Goal: Ask a question: Seek information or help from site administrators or community

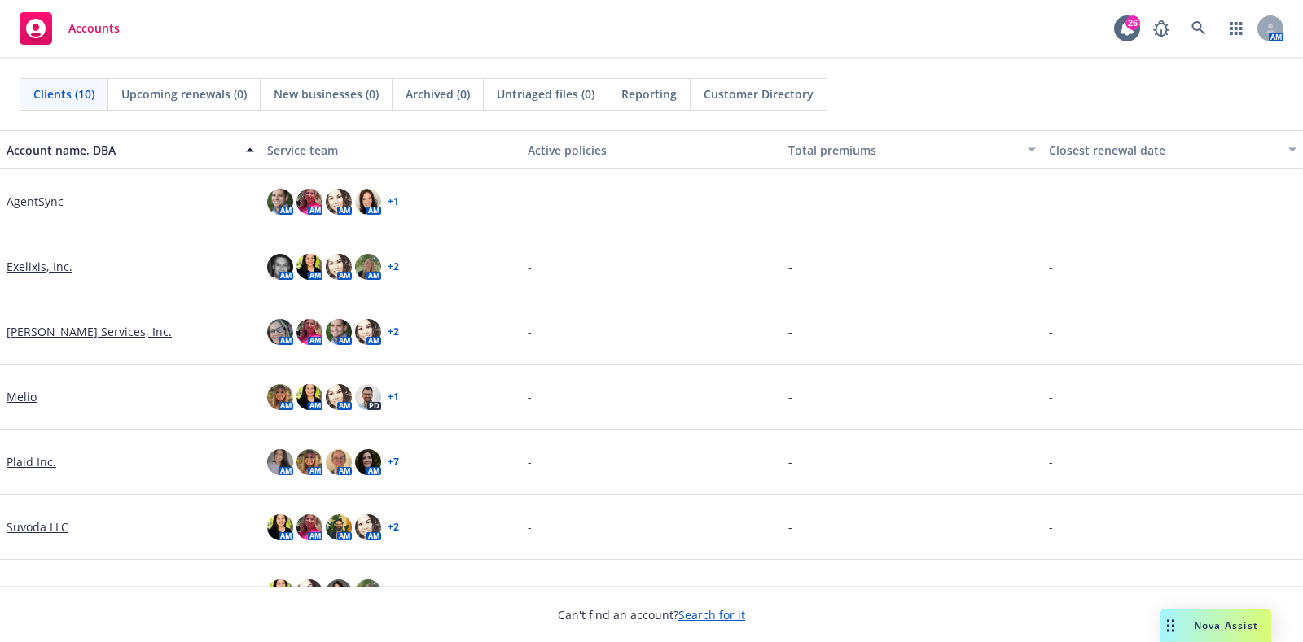
click at [1207, 615] on div "Nova Assist" at bounding box center [1215, 626] width 111 height 33
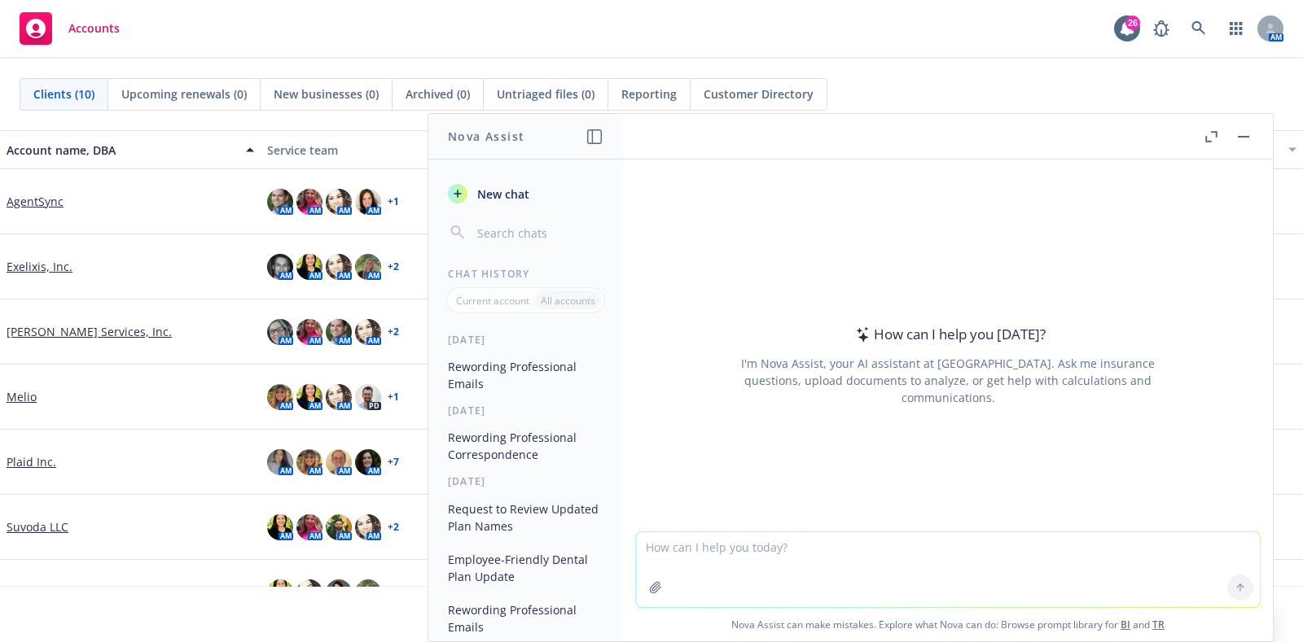
click at [887, 556] on textarea at bounding box center [948, 569] width 624 height 75
paste textarea "Sorry for the delay, [PERSON_NAME] followed up over the weekend. Confirming the…"
type textarea "reword - Sorry for the delay, [PERSON_NAME] followed up over the weekend. Confi…"
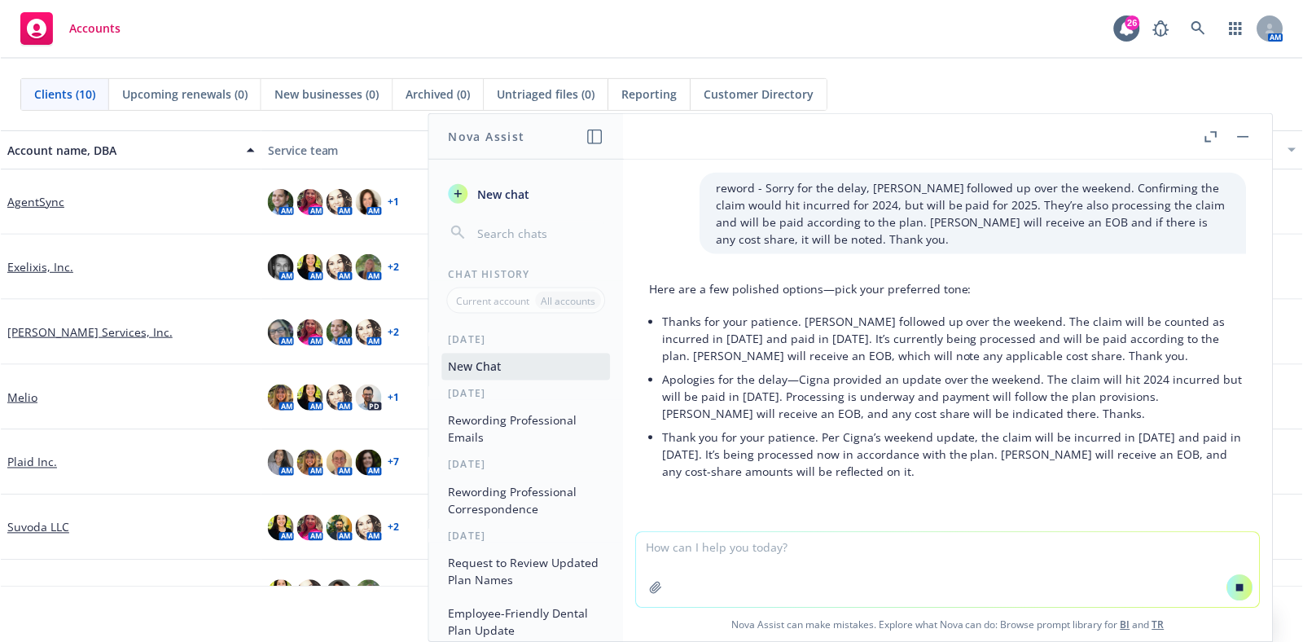
scroll to position [26, 0]
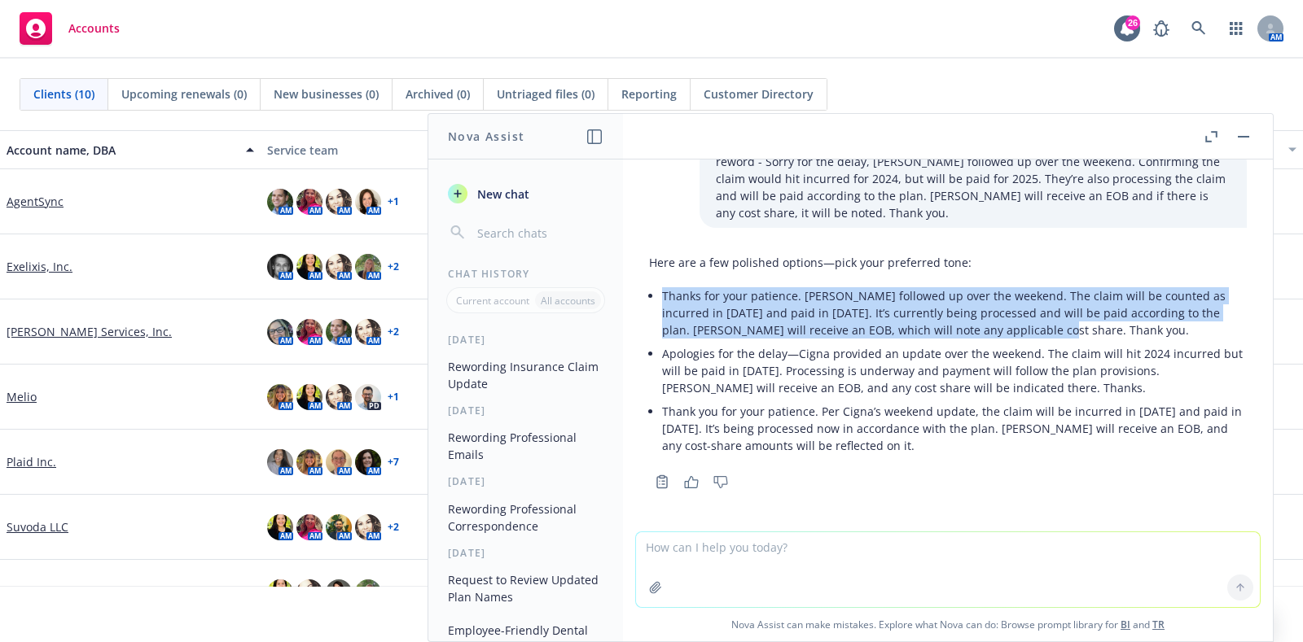
drag, startPoint x: 1034, startPoint y: 326, endPoint x: 664, endPoint y: 299, distance: 371.4
click at [664, 299] on p "Thanks for your patience. [PERSON_NAME] followed up over the weekend. The claim…" at bounding box center [954, 312] width 585 height 51
copy p "Thanks for your patience. [PERSON_NAME] followed up over the weekend. The claim…"
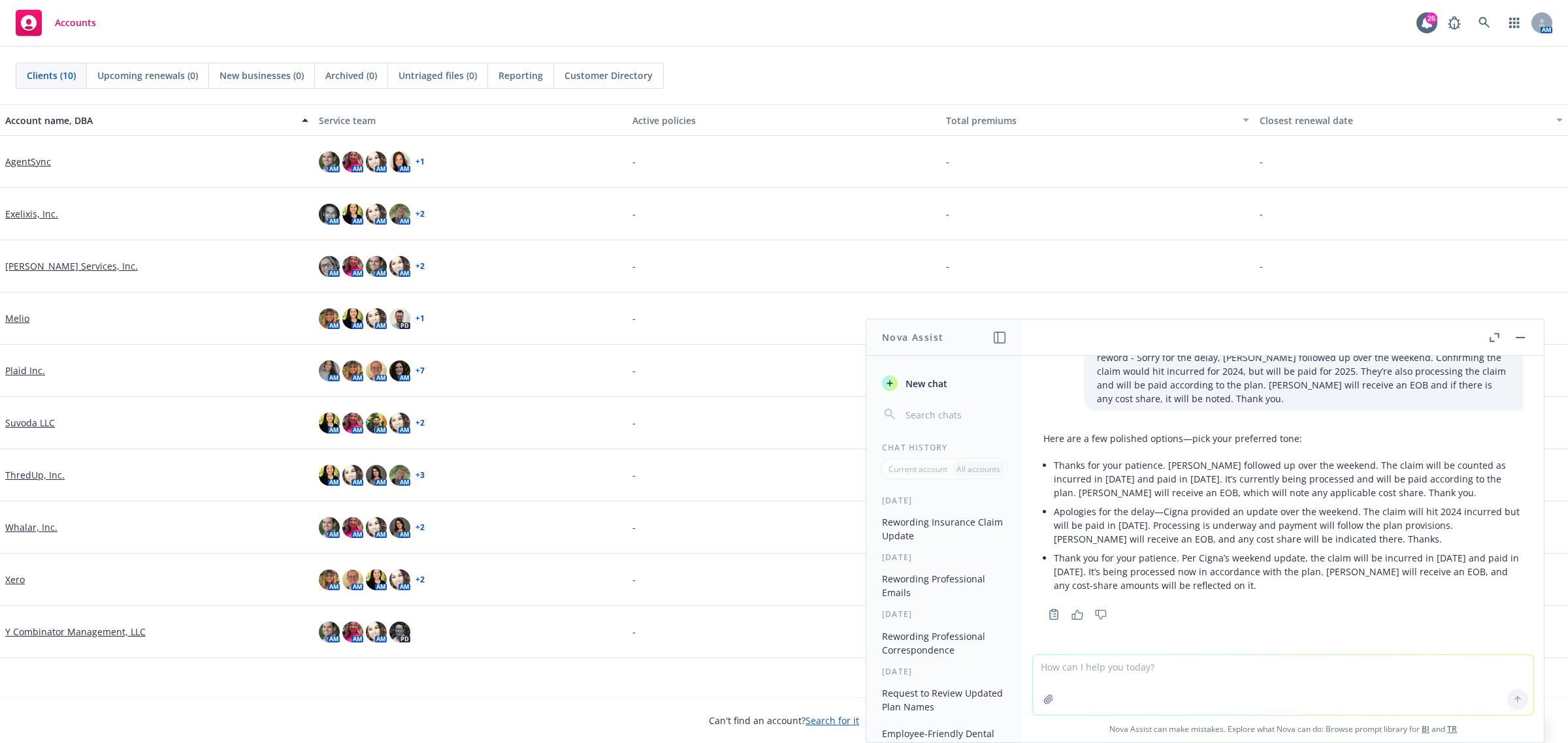
click at [1045, 515] on textarea at bounding box center [1283, 685] width 501 height 60
paste textarea "We have some academic and learning-related testing that needs to be handled, an…"
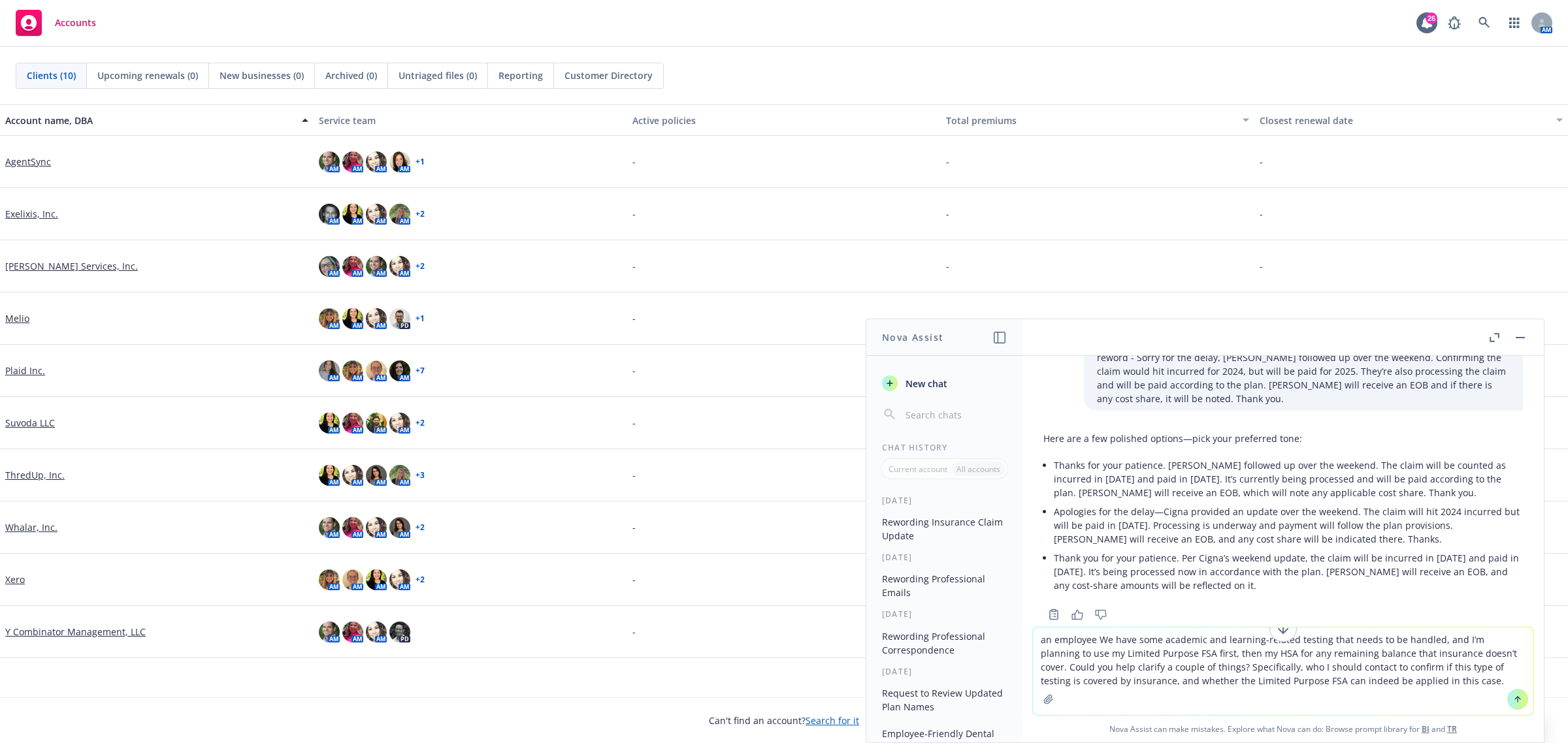
click at [1045, 515] on textarea "an employee We have some academic and learning-related testing that needs to be…" at bounding box center [1283, 671] width 501 height 87
drag, startPoint x: 1158, startPoint y: 641, endPoint x: 1092, endPoint y: 641, distance: 66.0
click at [1045, 515] on textarea "an employee We have some academic and learning-related testing that needs to be…" at bounding box center [1283, 671] width 501 height 87
click at [1045, 515] on textarea "an employee has some academic and learning-related testing that needs to be han…" at bounding box center [1283, 671] width 501 height 87
drag, startPoint x: 1412, startPoint y: 673, endPoint x: 1032, endPoint y: 635, distance: 381.9
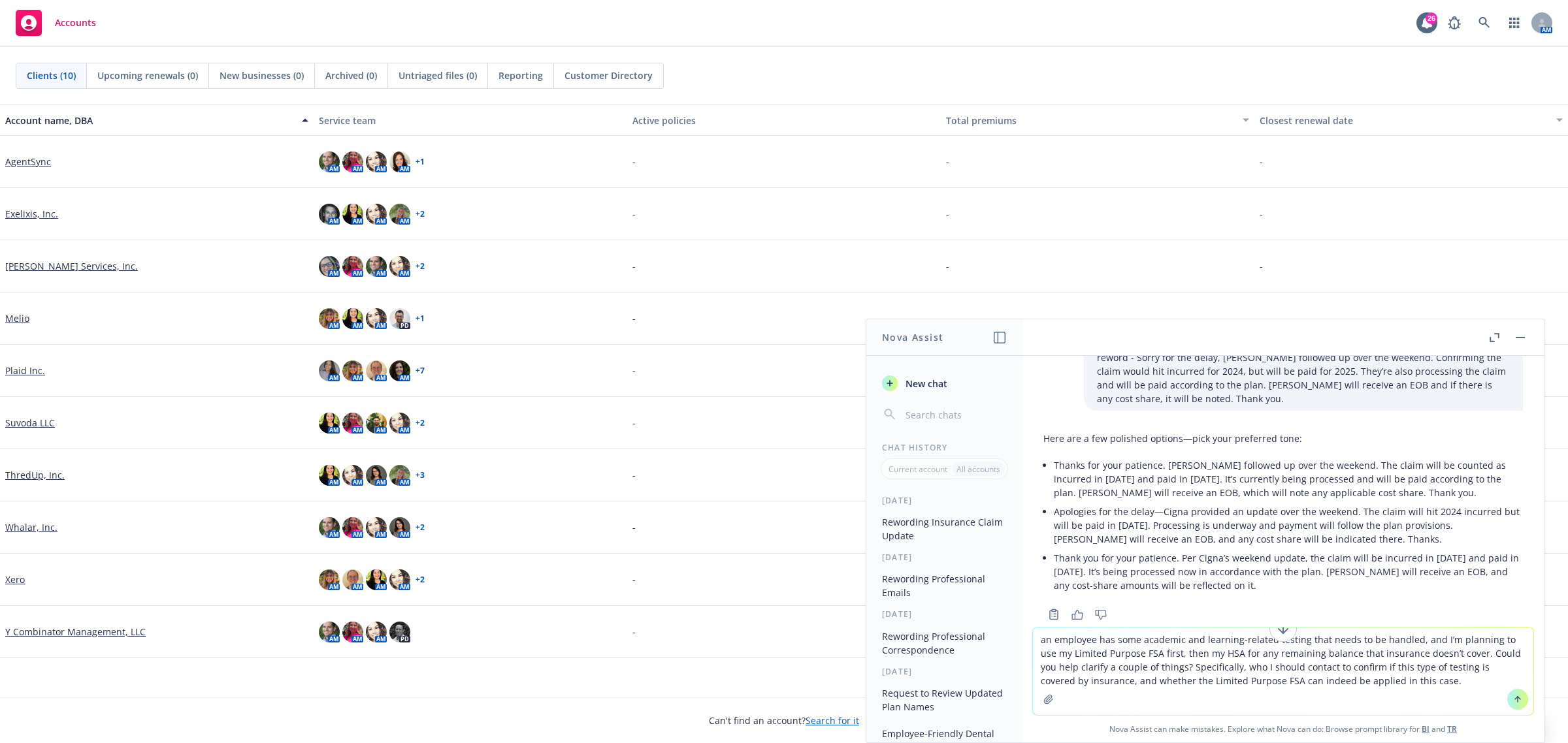
click at [1022, 515] on div "Nova Assist New chat Chat History Current account All accounts [DATE] Rewording…" at bounding box center [1282, 530] width 522 height 424
click at [1045, 515] on textarea "an employee has some academic and learning-related testing that needs to be han…" at bounding box center [1283, 671] width 501 height 87
drag, startPoint x: 1330, startPoint y: 680, endPoint x: 1033, endPoint y: 634, distance: 300.5
click at [1033, 515] on textarea "an employee has some academic and learning-related testing that needs to be han…" at bounding box center [1283, 671] width 501 height 87
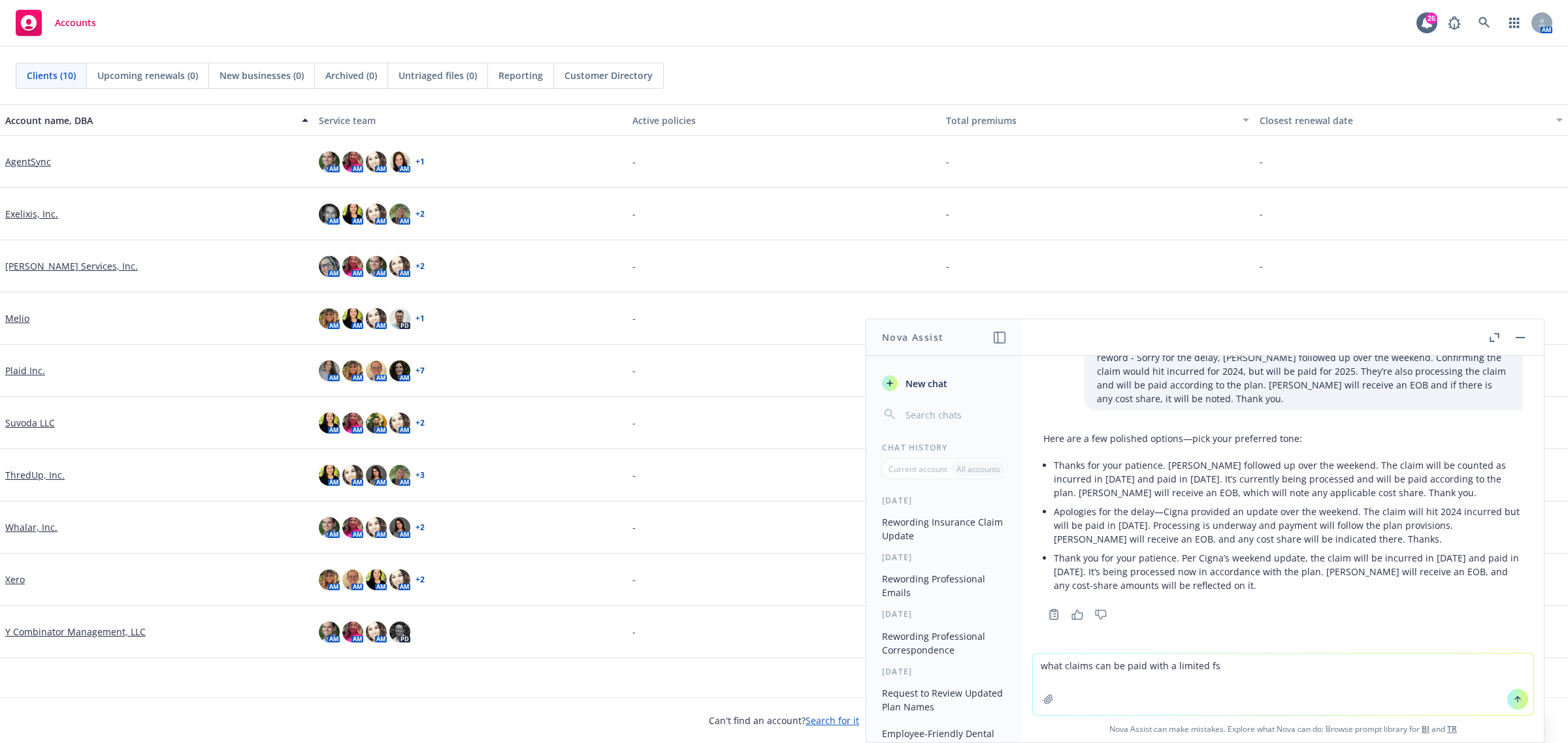
type textarea "what claims can be paid with a limited fsa"
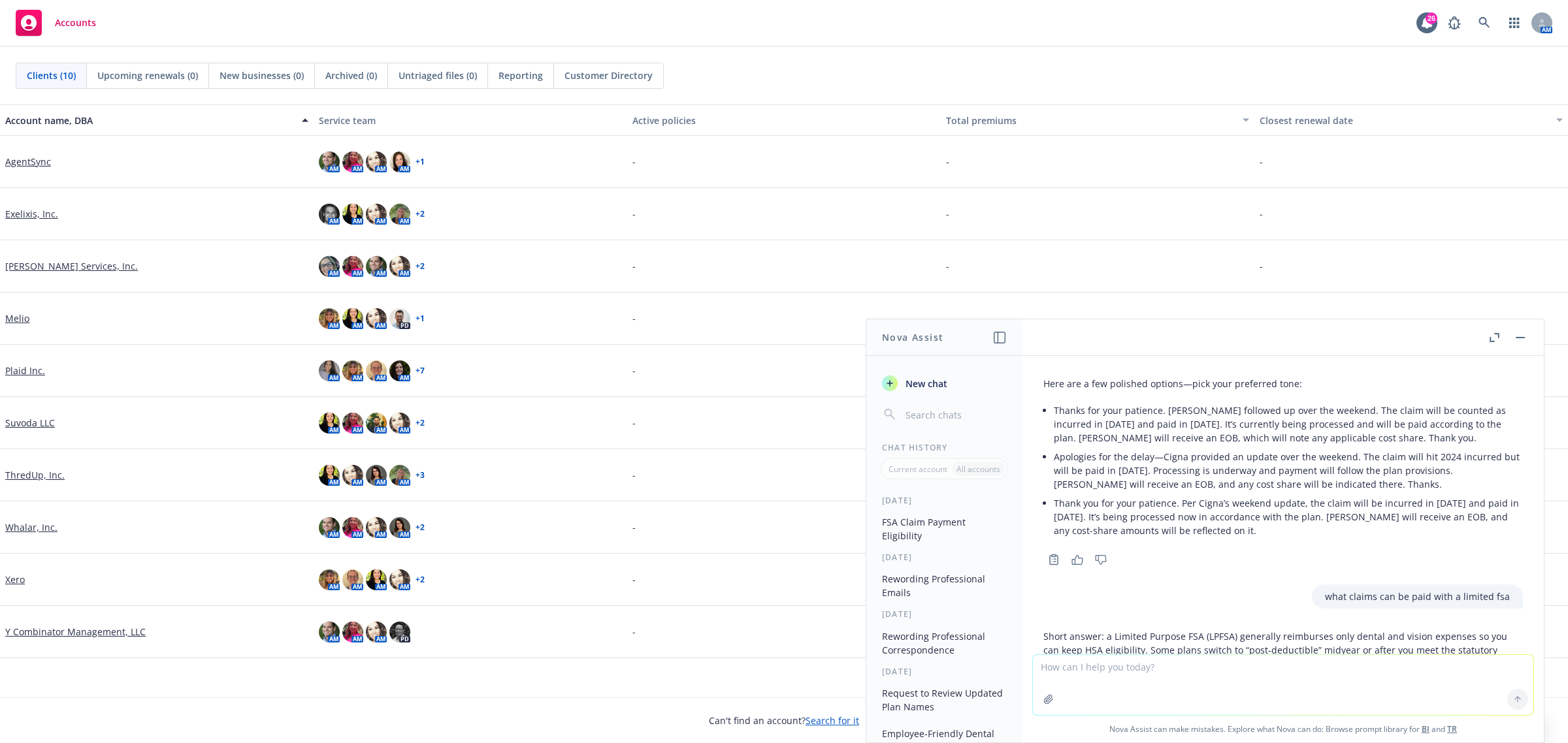
scroll to position [322, 0]
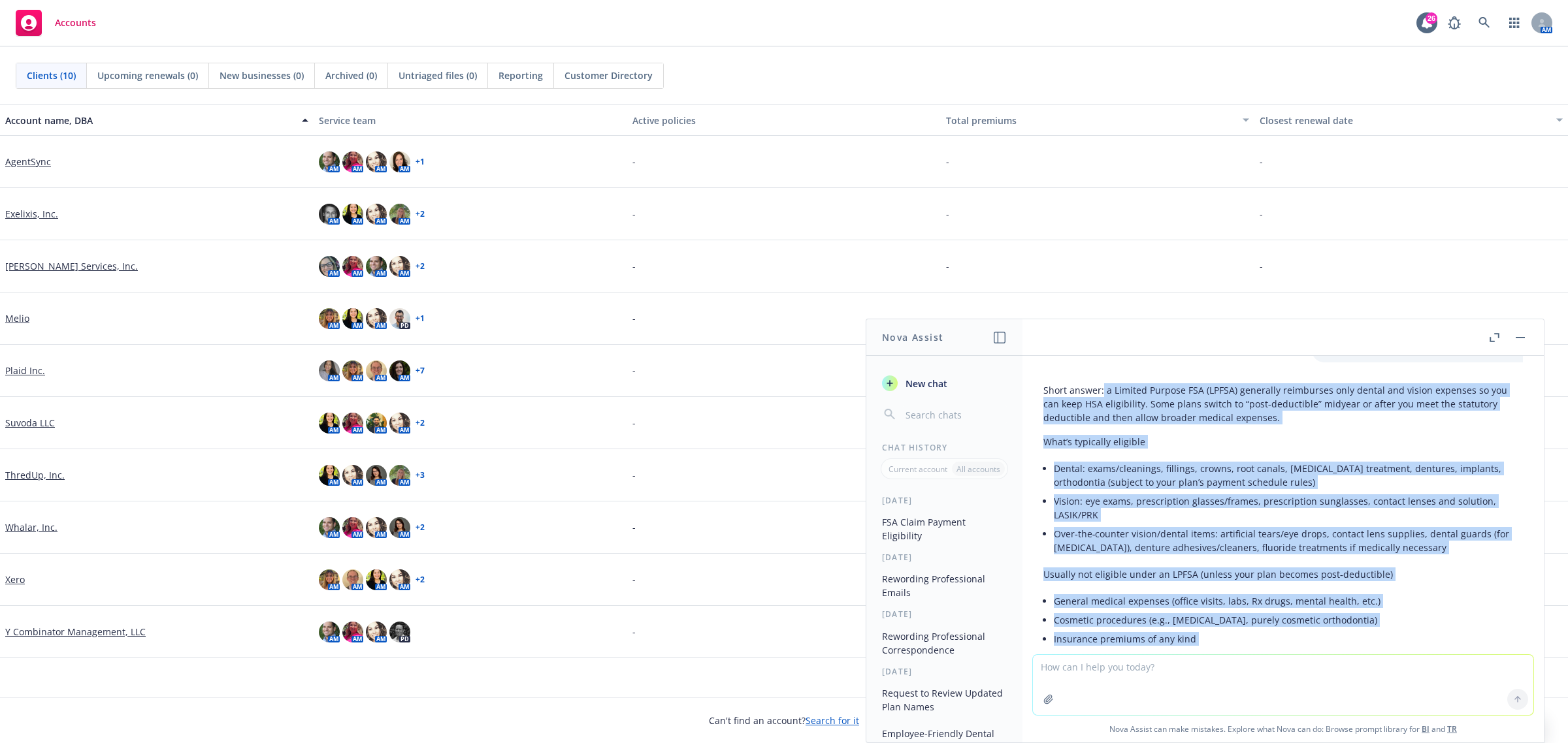
drag, startPoint x: 1423, startPoint y: 586, endPoint x: 1103, endPoint y: 387, distance: 376.8
click at [1045, 387] on div "Short answer: a Limited Purpose FSA (LPFSA) generally reimburses only dental an…" at bounding box center [1283, 641] width 480 height 527
copy div "l Ipsumdo Sitamet CON (ADIPI) elitseddo eiusmodtem inci utlabo etd magnaa enima…"
drag, startPoint x: 14, startPoint y: 159, endPoint x: 1412, endPoint y: 668, distance: 1487.8
click at [1045, 515] on textarea at bounding box center [1283, 685] width 501 height 60
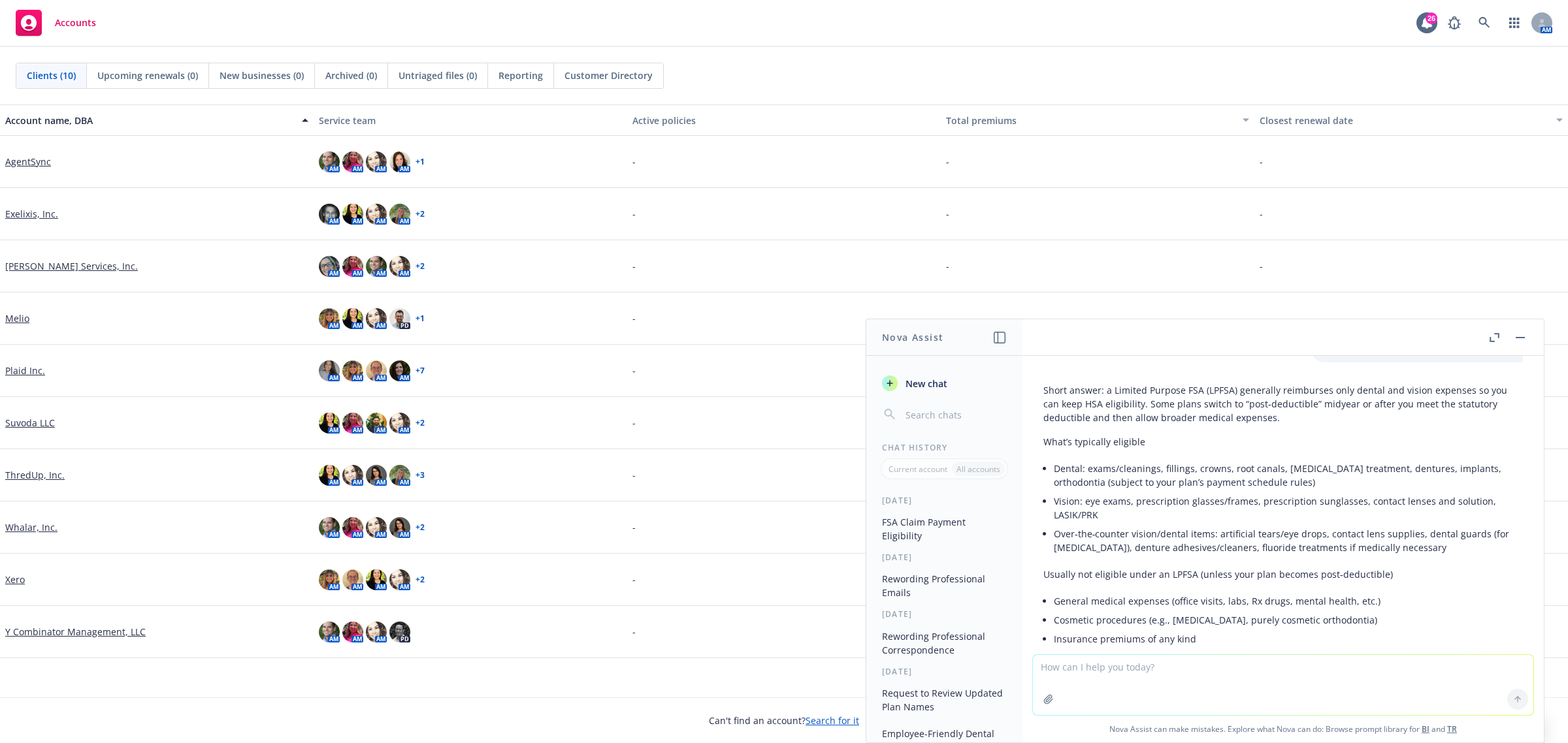
click at [1045, 515] on textarea at bounding box center [1283, 685] width 501 height 60
paste textarea "What is the turn around time to confirm if the HSA presentation date is approve…"
type textarea "reword - What is the turn around time to confirm if the HSA presentation date i…"
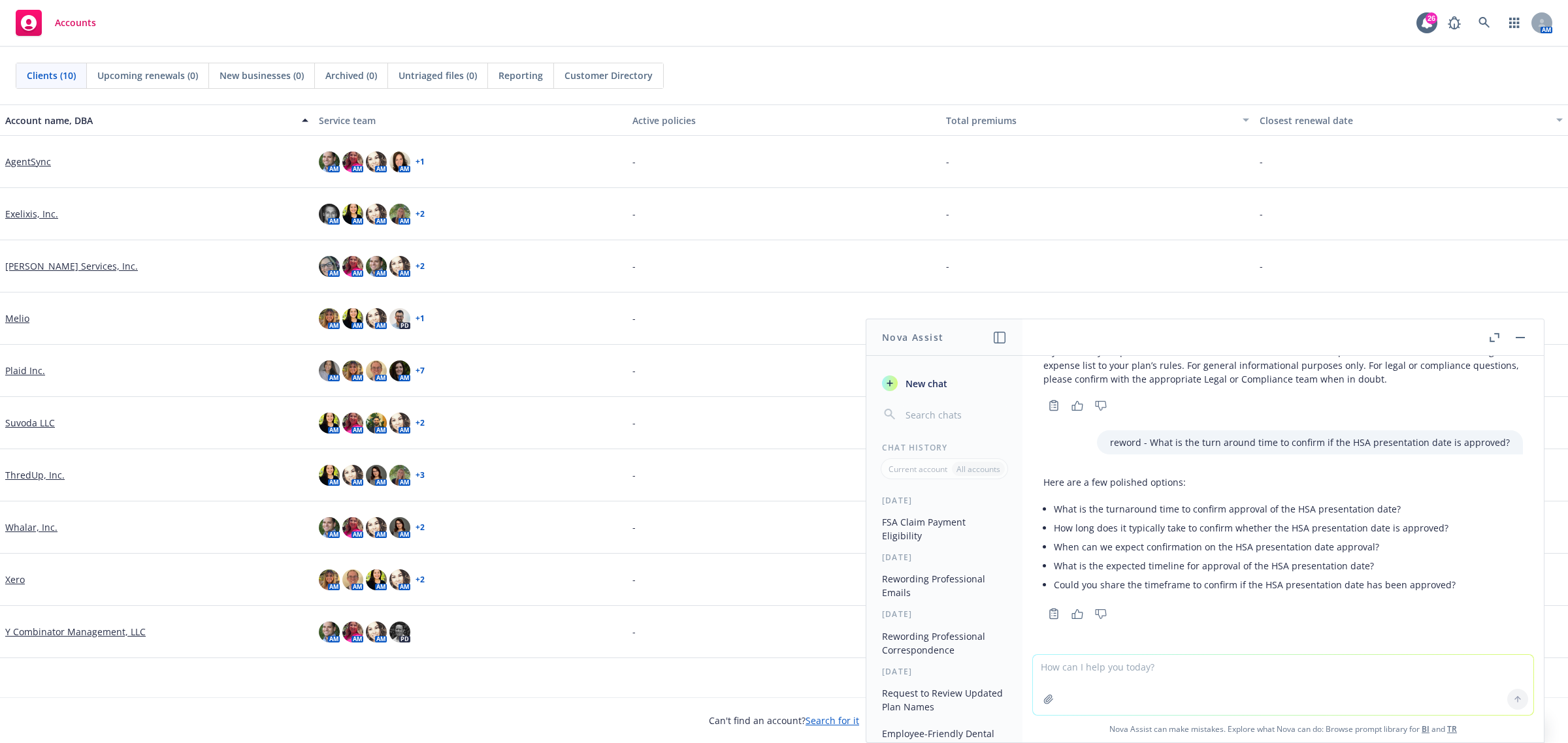
scroll to position [836, 0]
drag, startPoint x: 1383, startPoint y: 505, endPoint x: 988, endPoint y: 483, distance: 395.6
click at [1045, 498] on div "Here are a few polished options: What is the turnaround time to confirm approva…" at bounding box center [1249, 534] width 412 height 129
copy li "What is the turnaround time to confirm approval of the HSA presentation date?"
